Goal: Find specific page/section: Find specific page/section

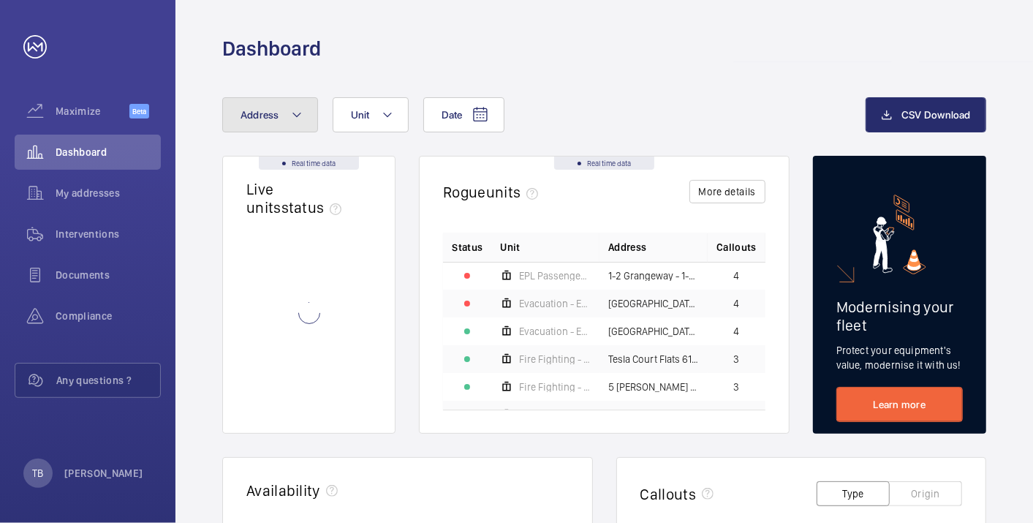
click at [262, 107] on button "Address" at bounding box center [270, 114] width 96 height 35
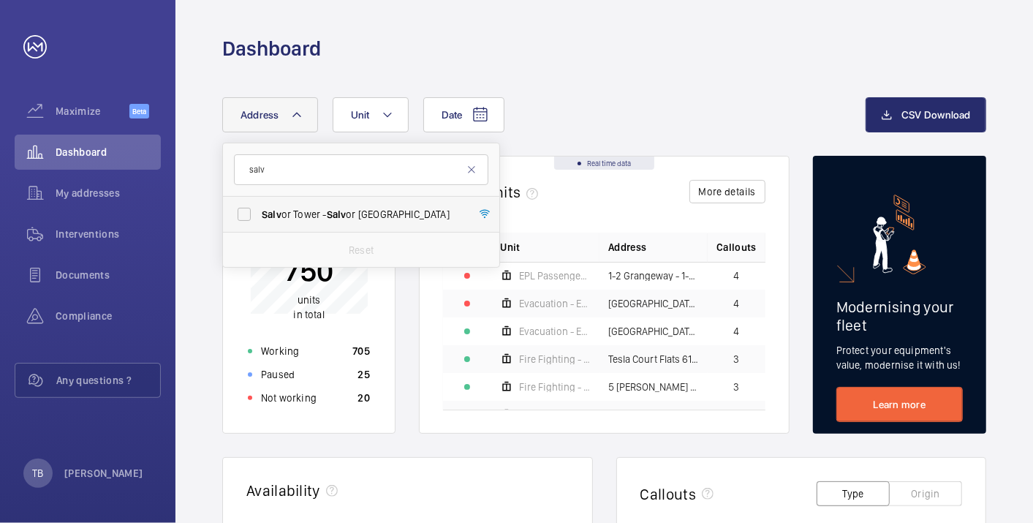
type input "salv"
click at [355, 213] on span "Salv or Tower - [GEOGRAPHIC_DATA]" at bounding box center [362, 214] width 201 height 15
click at [259, 213] on input "Salv or Tower - [GEOGRAPHIC_DATA]" at bounding box center [243, 214] width 29 height 29
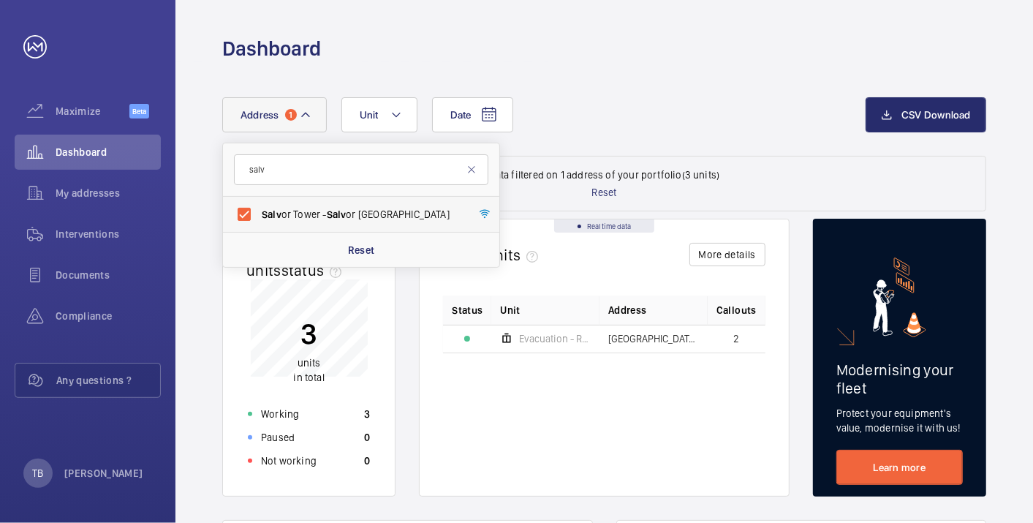
click at [355, 213] on span "Salv or Tower - [GEOGRAPHIC_DATA]" at bounding box center [362, 214] width 201 height 15
click at [259, 213] on input "Salv or Tower - [GEOGRAPHIC_DATA]" at bounding box center [243, 214] width 29 height 29
checkbox input "false"
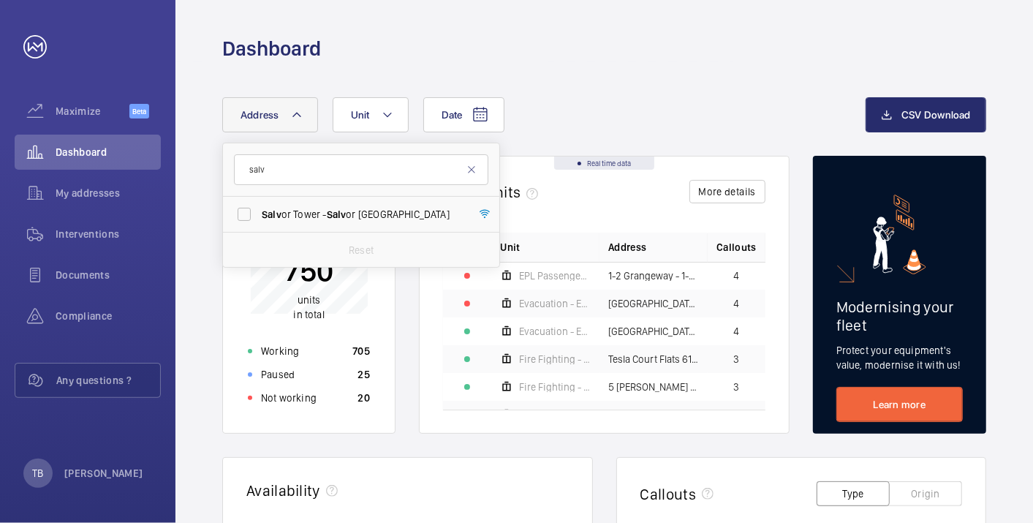
click at [585, 107] on div "Date Address salv Salv or Tower - [GEOGRAPHIC_DATA] Reset Unit" at bounding box center [543, 114] width 643 height 35
type input "salvo"
click at [298, 220] on span "Salvo r Tower - Salvo r Tower, LONDON E14 9XY" at bounding box center [362, 214] width 201 height 15
click at [259, 220] on input "Salvo r Tower - Salvo r Tower, LONDON E14 9XY" at bounding box center [243, 214] width 29 height 29
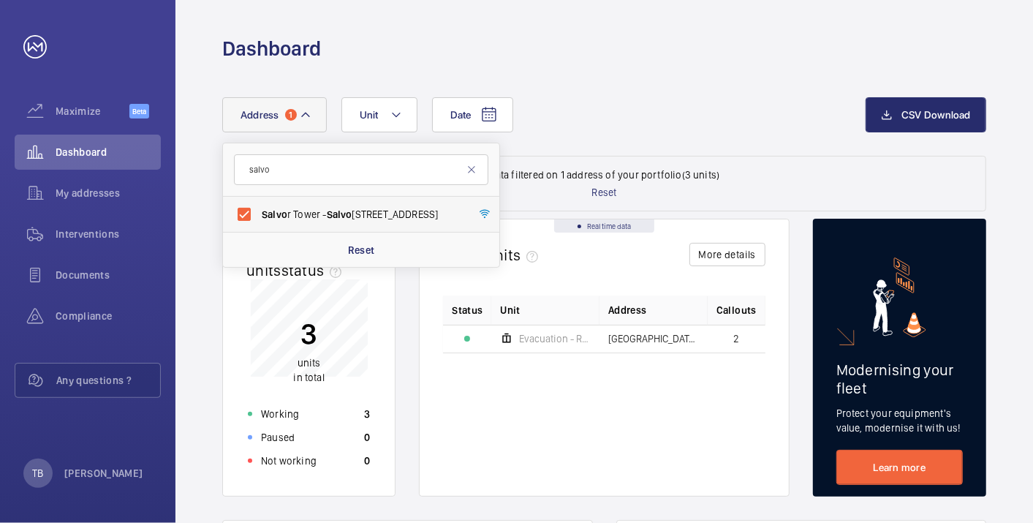
click at [298, 220] on span "Salvo r Tower - Salvo r Tower, LONDON E14 9XY" at bounding box center [362, 214] width 201 height 15
click at [259, 220] on input "Salvo r Tower - Salvo r Tower, LONDON E14 9XY" at bounding box center [243, 214] width 29 height 29
checkbox input "false"
